Goal: Check status

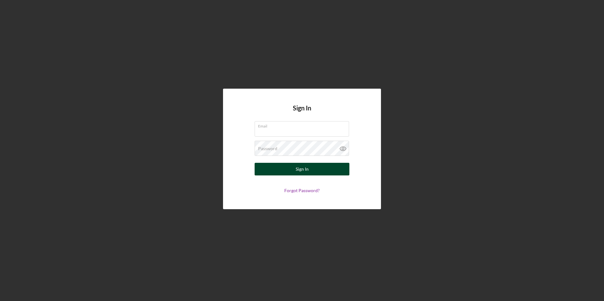
type input "[EMAIL_ADDRESS][DOMAIN_NAME]"
click at [301, 171] on div "Sign In" at bounding box center [302, 169] width 13 height 13
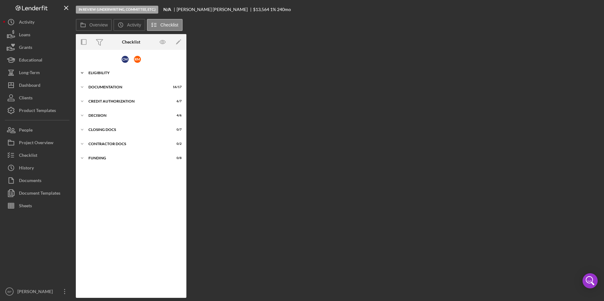
click at [100, 71] on div "Eligibility" at bounding box center [133, 73] width 90 height 4
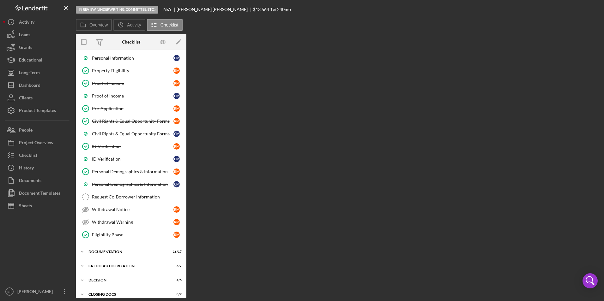
scroll to position [75, 0]
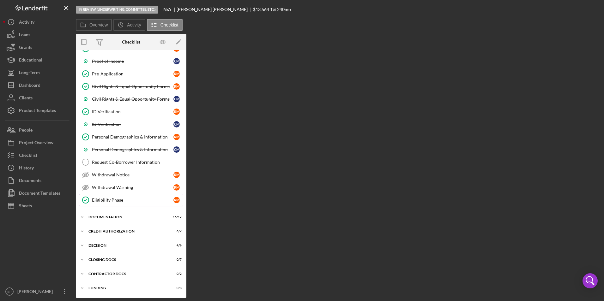
click at [100, 201] on div "Eligibility Phase" at bounding box center [132, 200] width 81 height 5
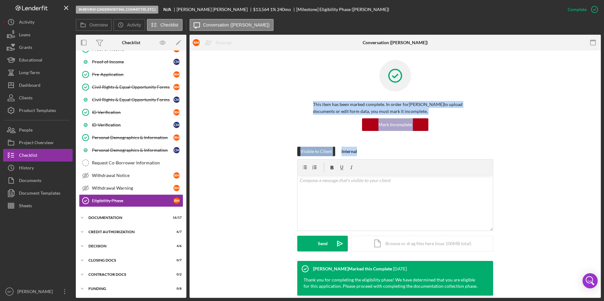
drag, startPoint x: 601, startPoint y: 78, endPoint x: 604, endPoint y: 169, distance: 90.4
click at [604, 169] on html "In Review (Underwriting, Committee, Etc.) N/A [PERSON_NAME] $13,564 1 % 240 mo …" at bounding box center [302, 150] width 604 height 301
drag, startPoint x: 604, startPoint y: 169, endPoint x: 571, endPoint y: 111, distance: 66.2
click at [571, 111] on div "This item has been marked complete. In order for [PERSON_NAME] to upload docume…" at bounding box center [395, 103] width 392 height 87
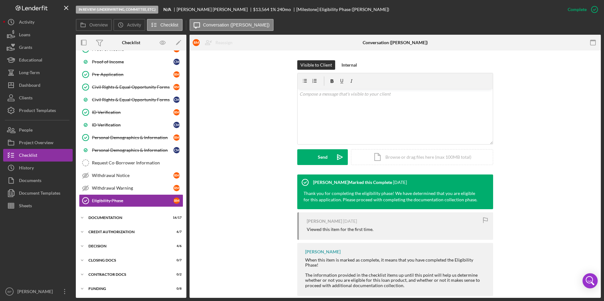
scroll to position [92, 0]
